Goal: Task Accomplishment & Management: Use online tool/utility

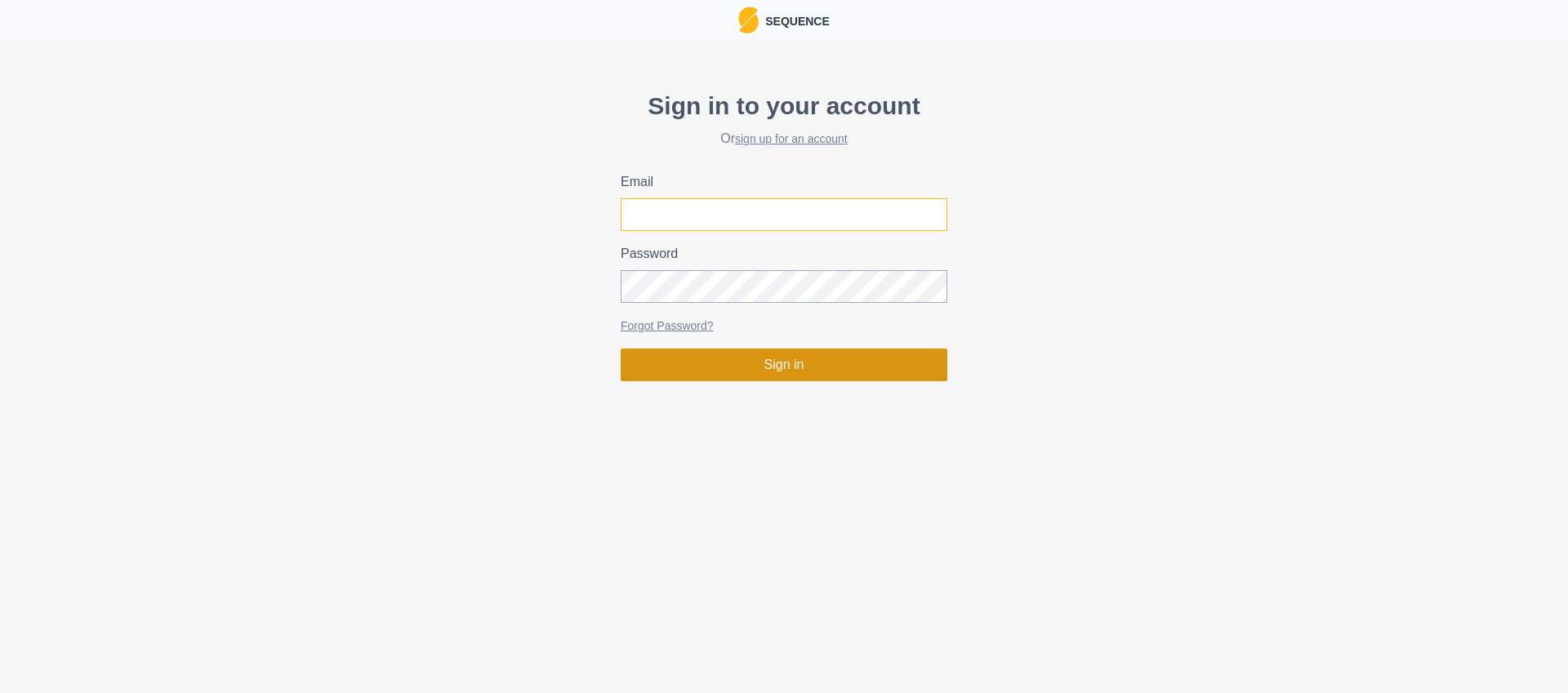
type input "[PERSON_NAME][EMAIL_ADDRESS][DOMAIN_NAME]"
click at [737, 363] on button "Sign in" at bounding box center [784, 365] width 327 height 32
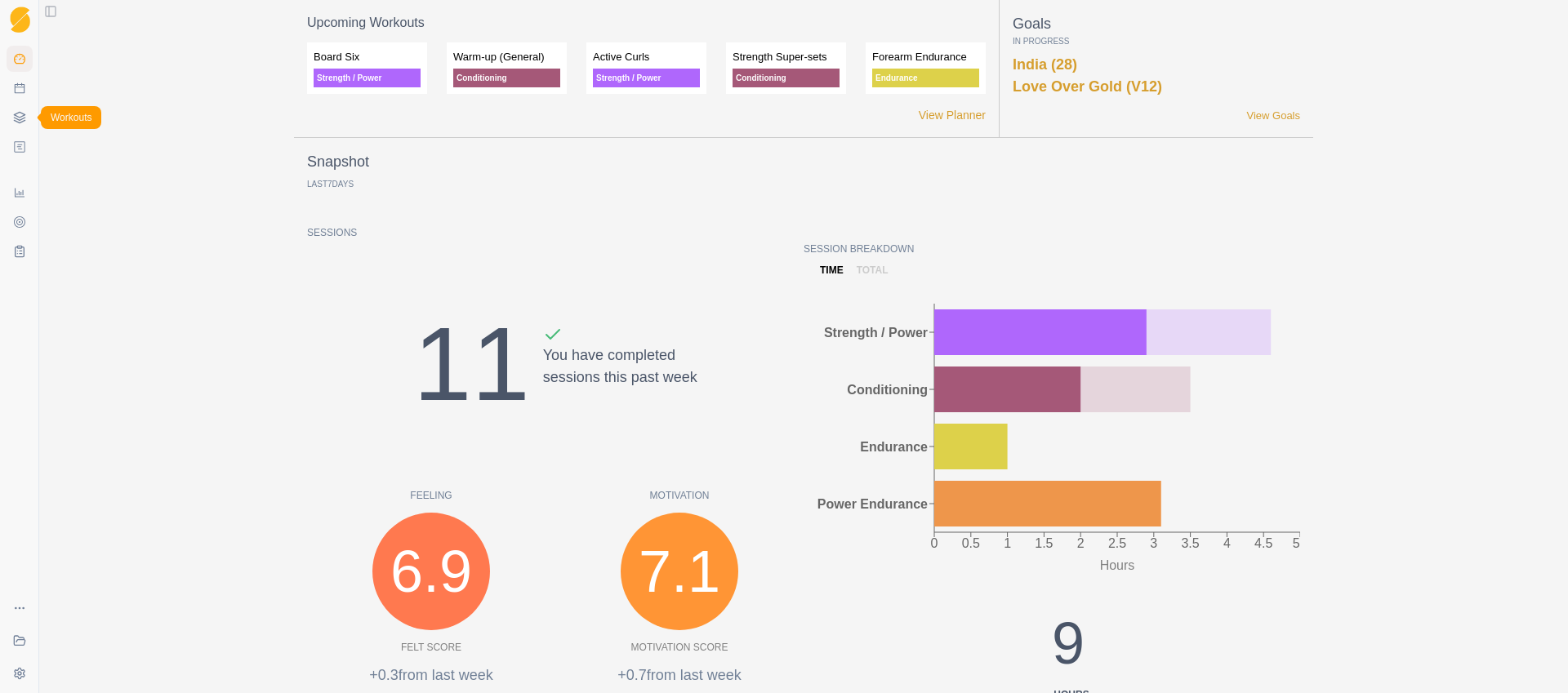
click at [17, 119] on polyline at bounding box center [19, 119] width 10 height 3
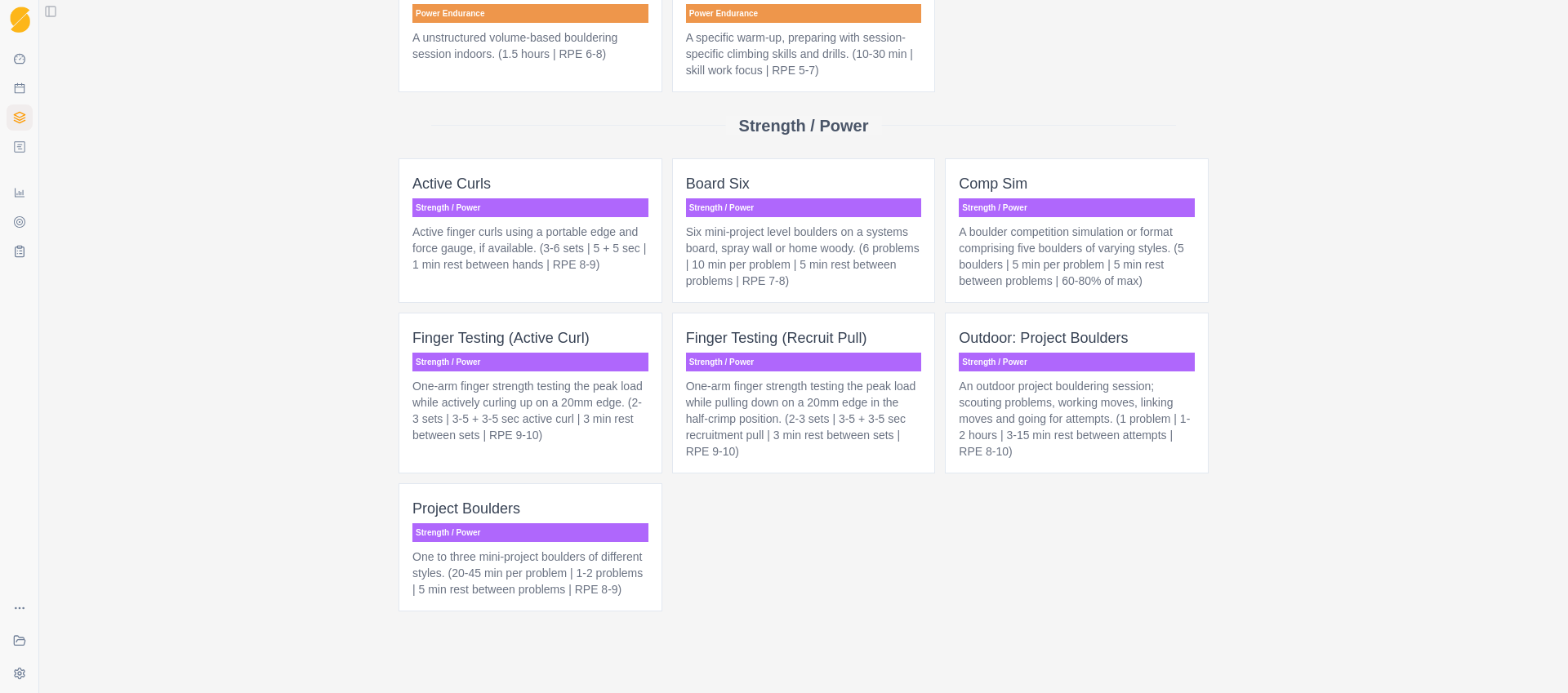
scroll to position [1205, 0]
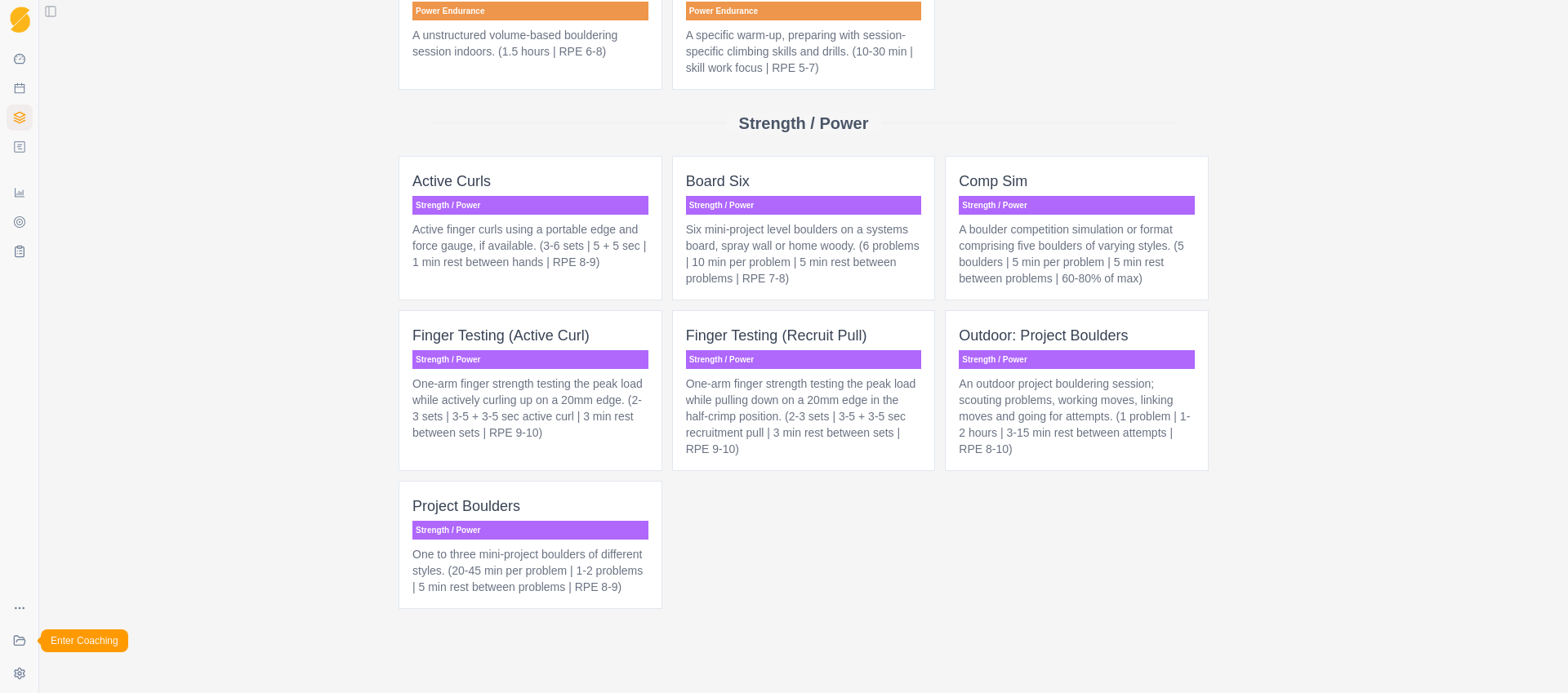
click at [21, 644] on icon at bounding box center [20, 641] width 13 height 13
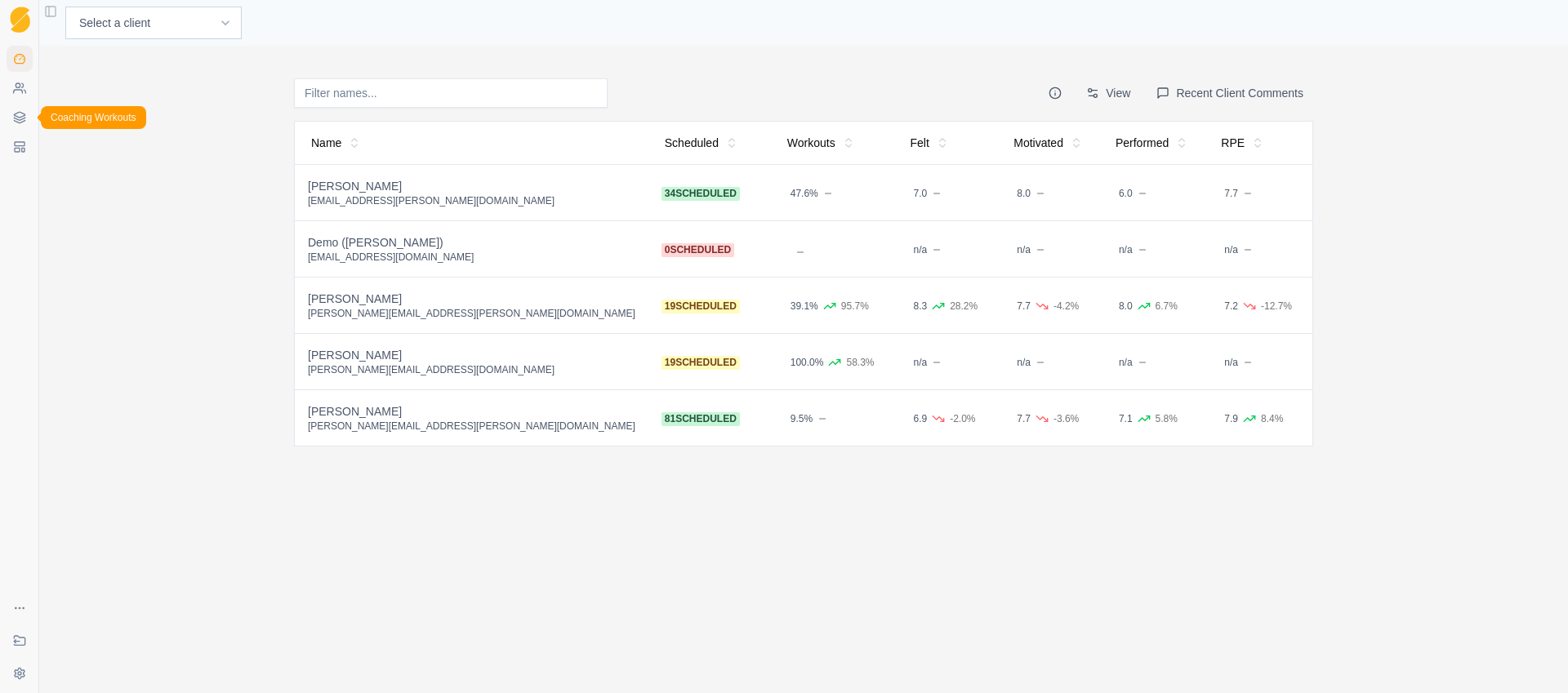
click at [24, 119] on icon at bounding box center [19, 119] width 10 height 3
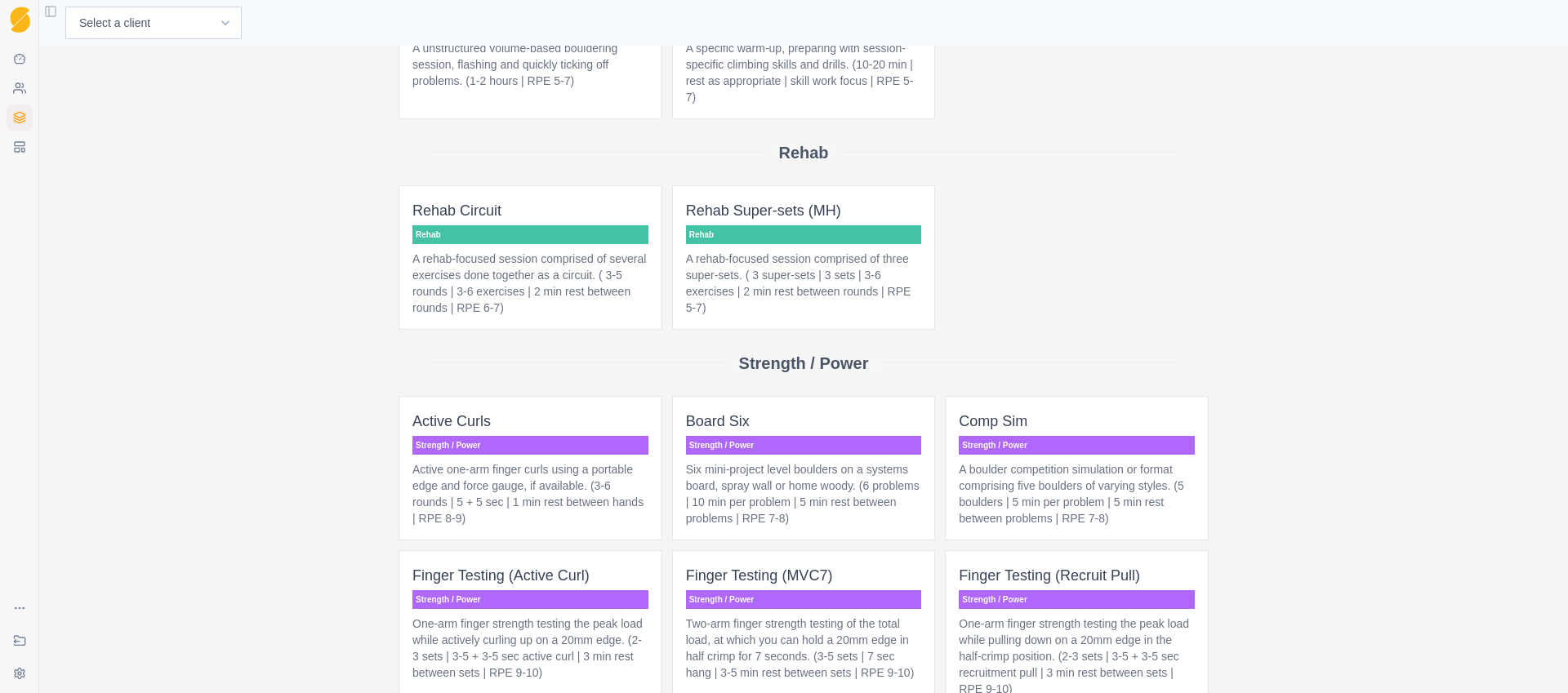
scroll to position [1534, 0]
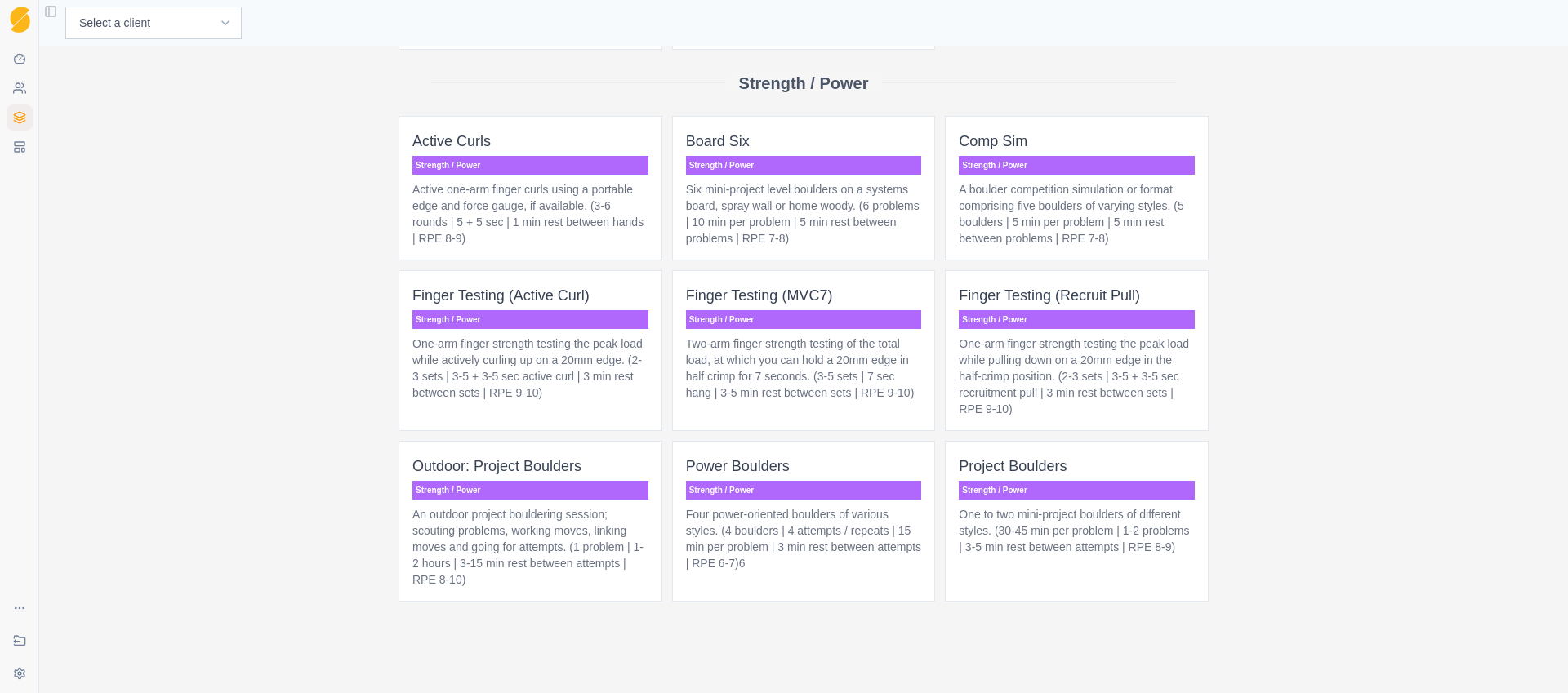
click at [837, 225] on p "Six mini-project level boulders on a systems board, spray wall or home woody. (…" at bounding box center [803, 214] width 236 height 66
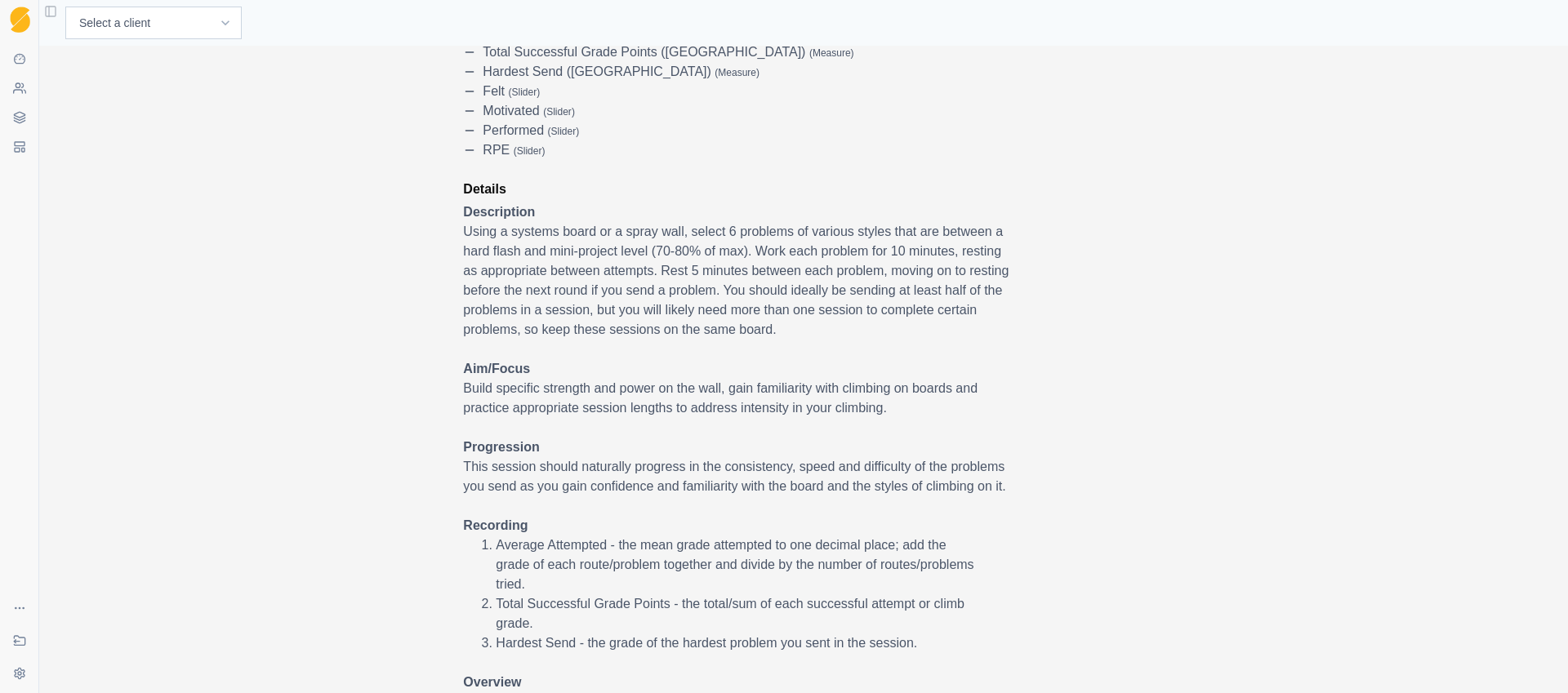
scroll to position [366, 0]
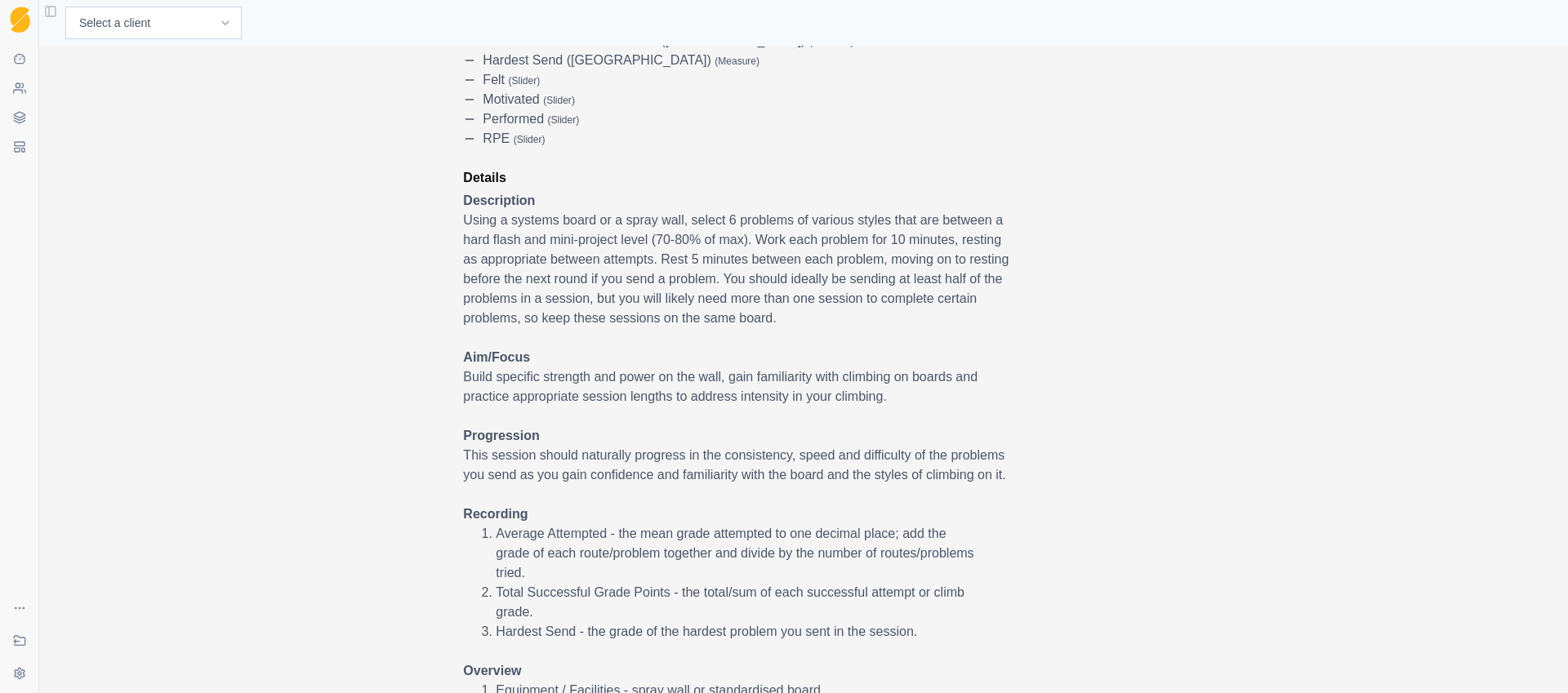
click at [313, 329] on div "Edit Duplicate Add to this client Select a client to enable add Delete Strength…" at bounding box center [803, 369] width 1529 height 647
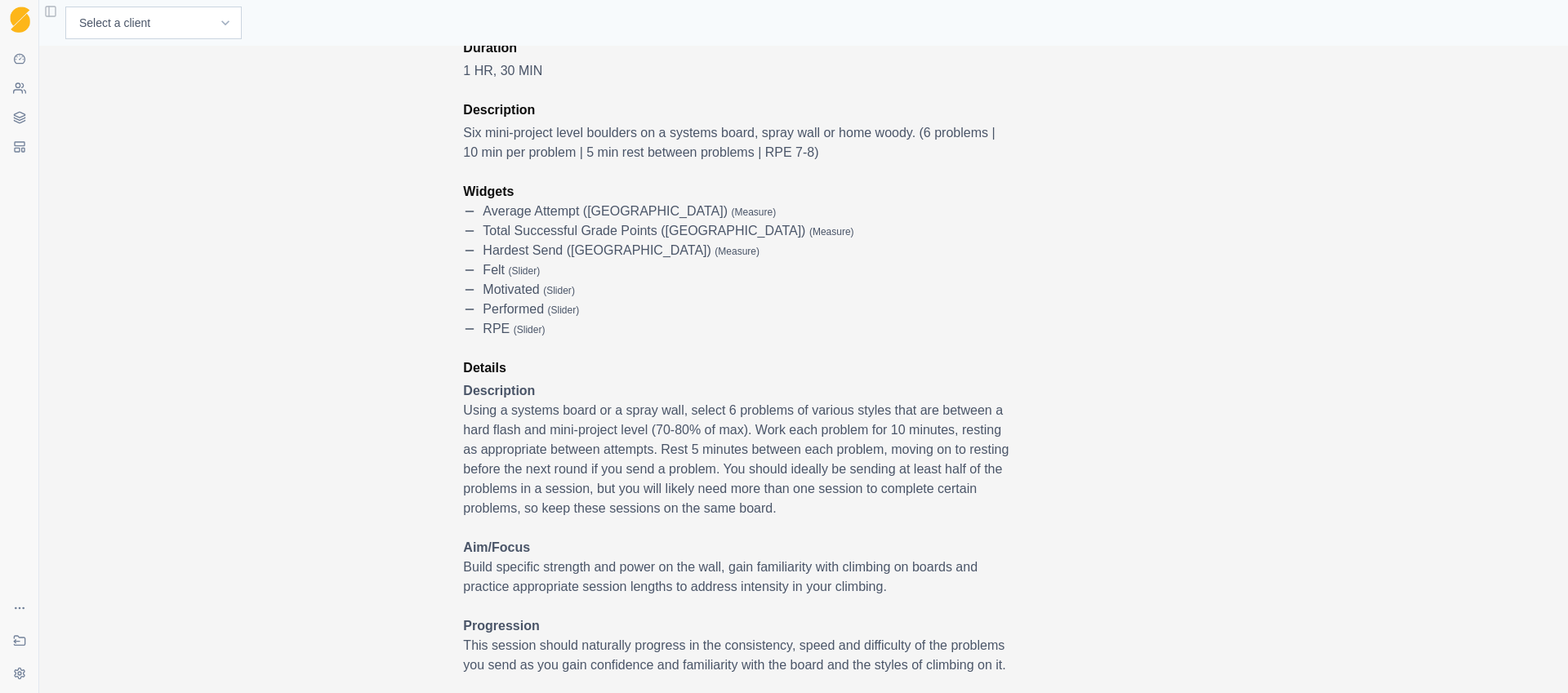
scroll to position [309, 0]
